Goal: Information Seeking & Learning: Learn about a topic

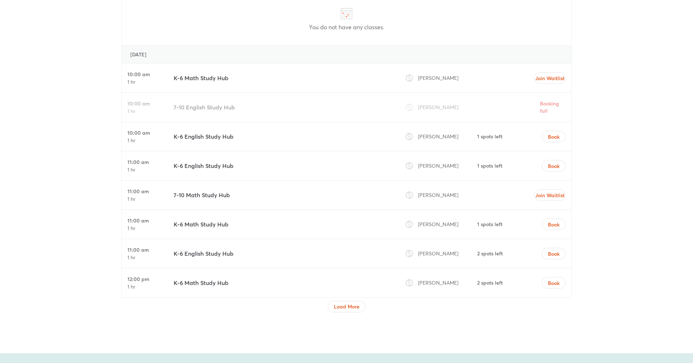
scroll to position [2285, 0]
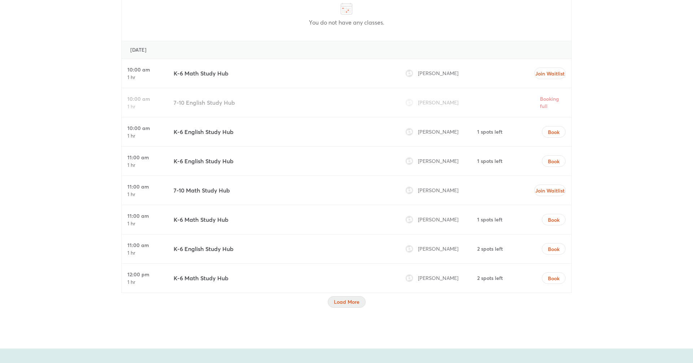
click at [347, 298] on span "Load More" at bounding box center [347, 301] width 26 height 7
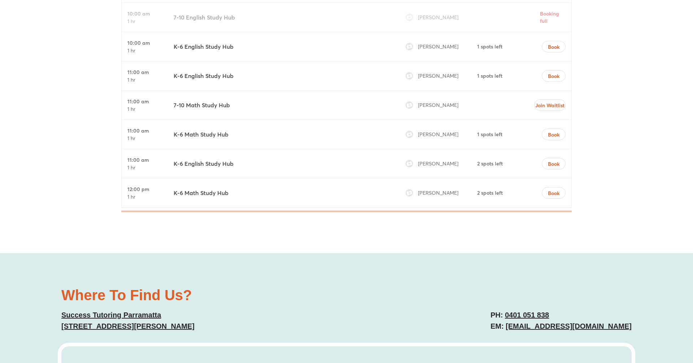
scroll to position [2512, 0]
